Goal: Task Accomplishment & Management: Manage account settings

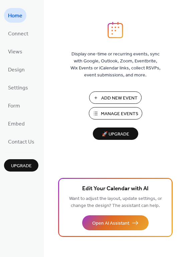
click at [118, 117] on span "Manage Events" at bounding box center [119, 114] width 37 height 7
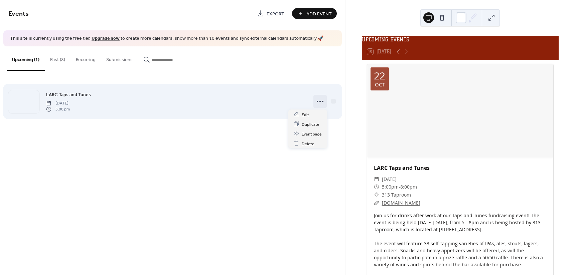
click at [324, 103] on icon at bounding box center [320, 101] width 11 height 11
